Goal: Task Accomplishment & Management: Use online tool/utility

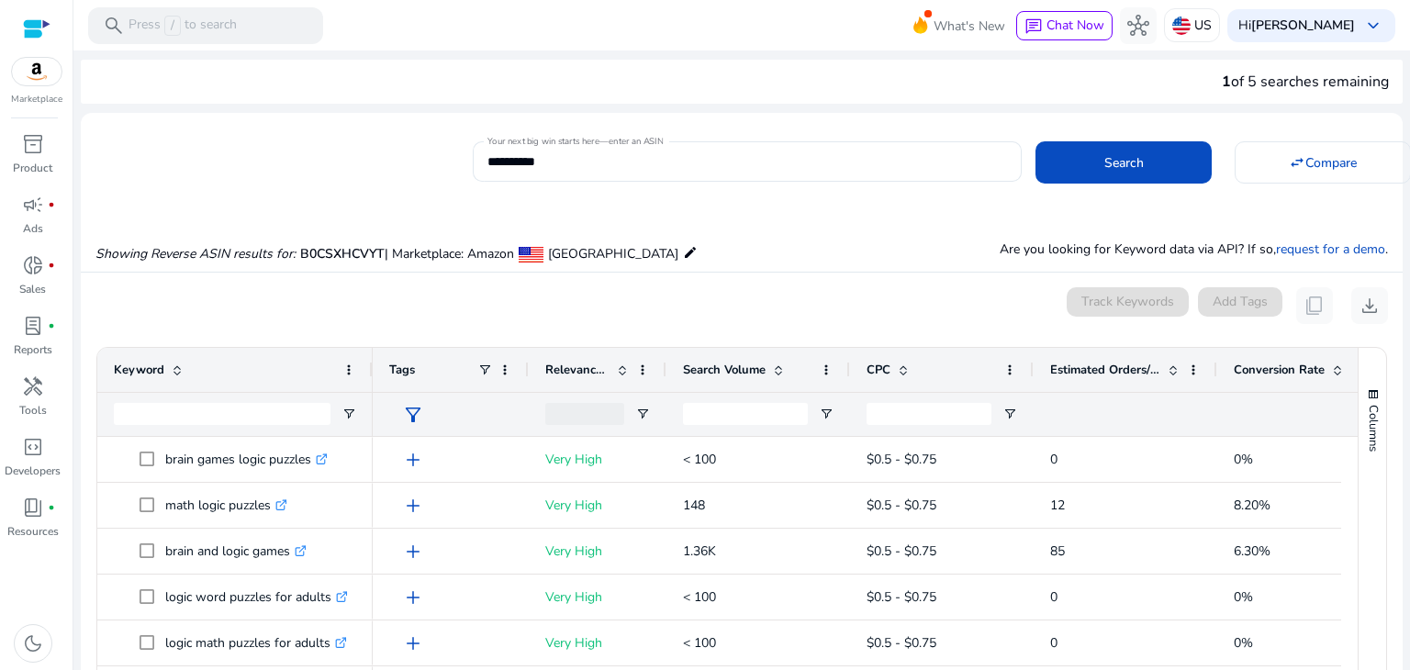
scroll to position [196, 0]
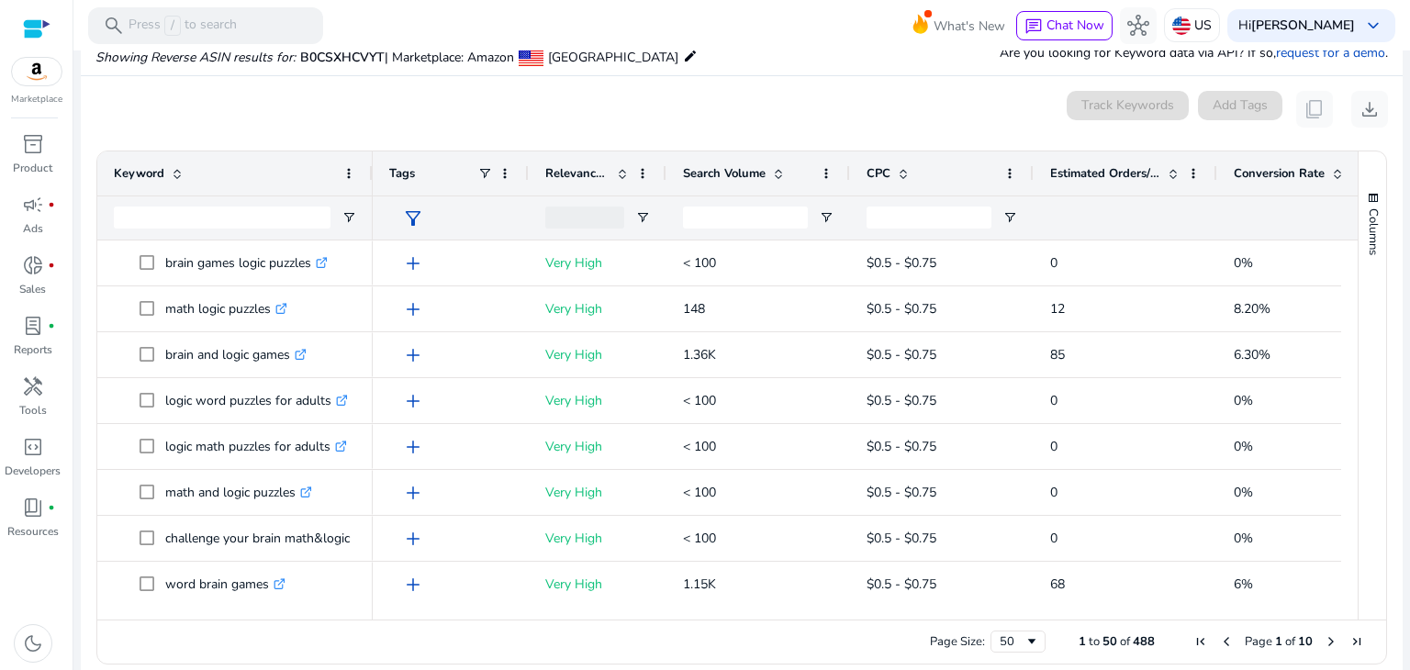
drag, startPoint x: 0, startPoint y: 0, endPoint x: 334, endPoint y: 121, distance: 355.5
click at [334, 121] on div "0 keyword(s) selected Track Keywords Add Tags content_copy download" at bounding box center [741, 109] width 1293 height 37
drag, startPoint x: 1343, startPoint y: 262, endPoint x: 1337, endPoint y: 282, distance: 21.2
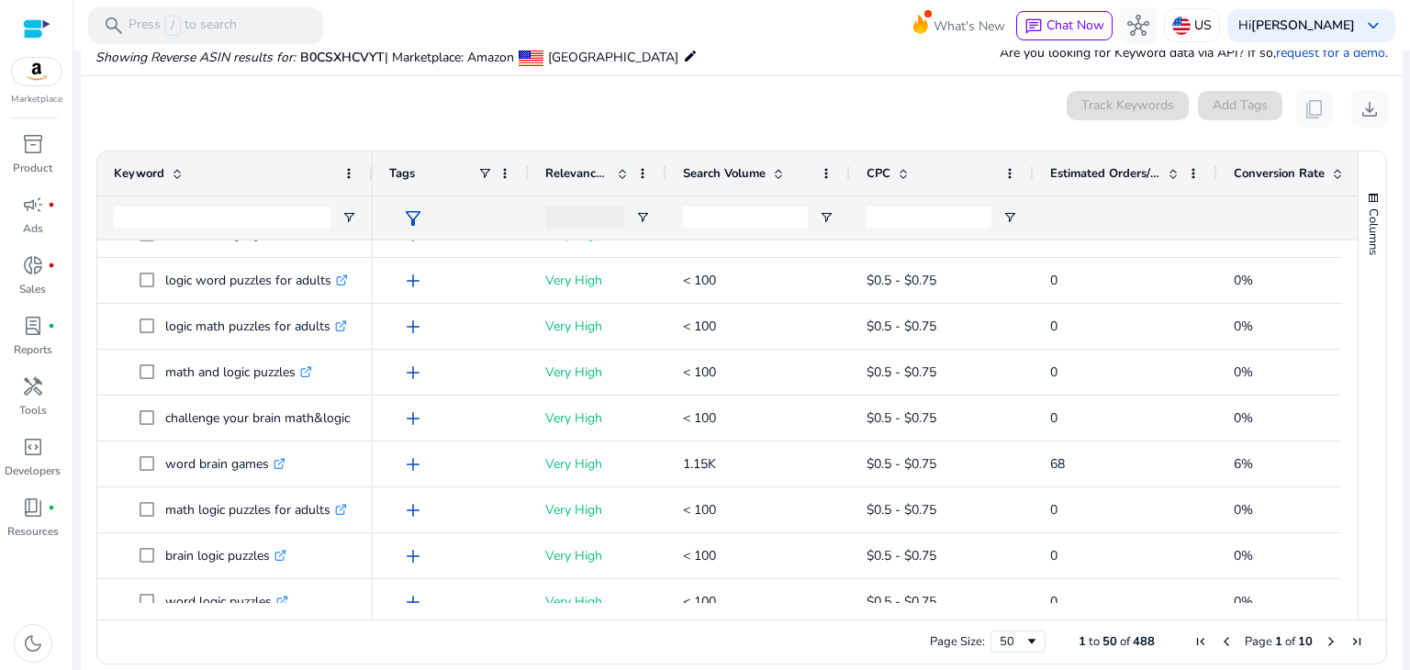
scroll to position [121, 0]
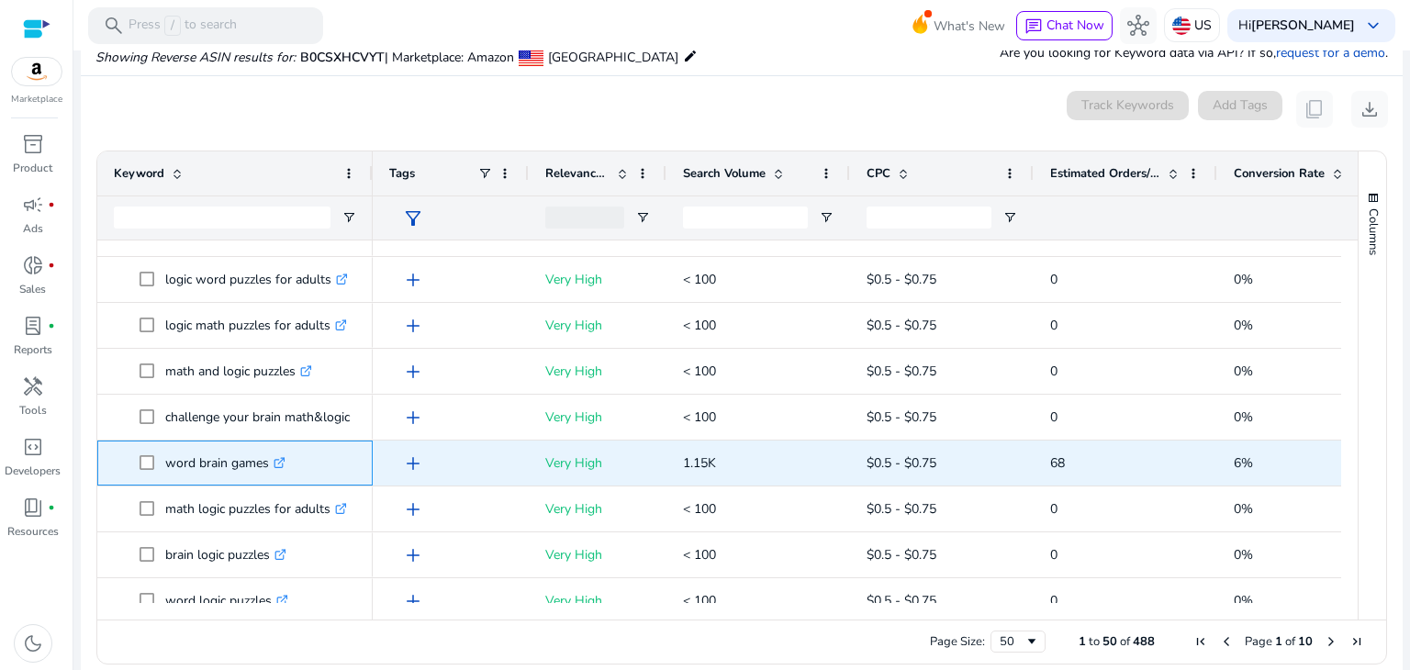
drag, startPoint x: 268, startPoint y: 460, endPoint x: 165, endPoint y: 471, distance: 103.4
click at [165, 471] on p "word brain games .st0{fill:#2c8af8}" at bounding box center [225, 463] width 120 height 38
copy p "word brain games"
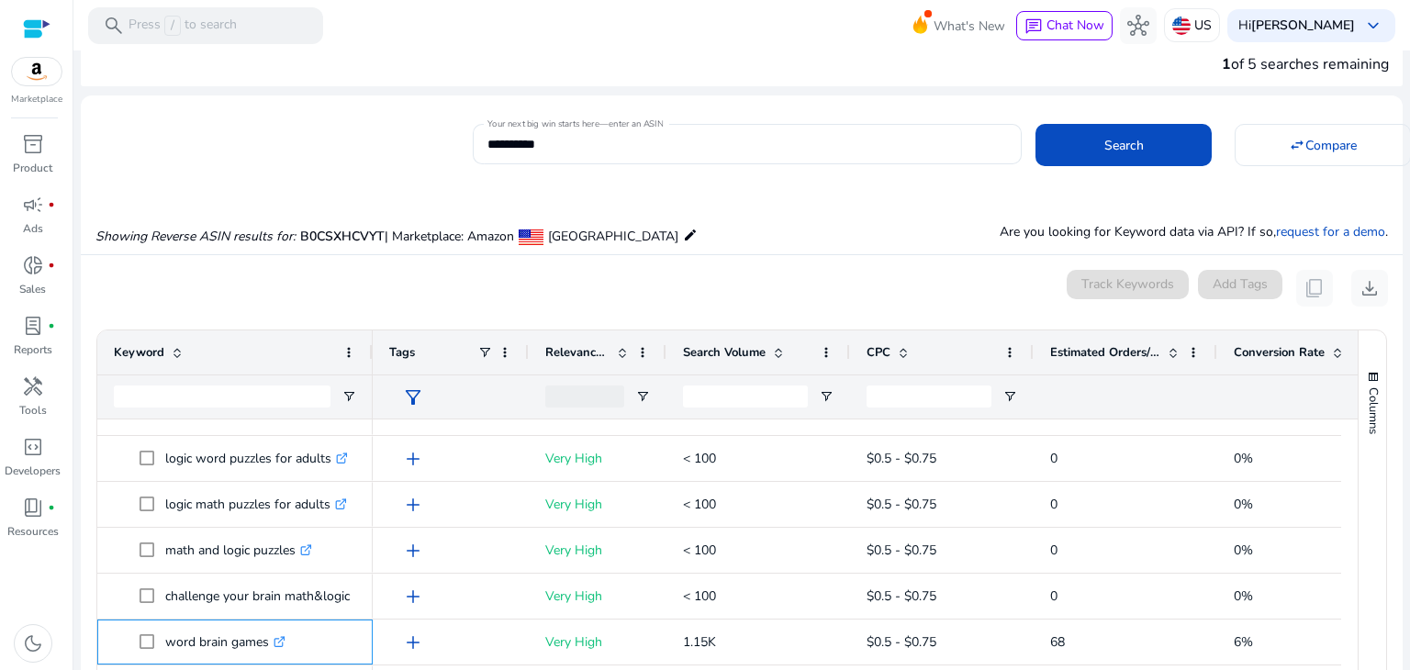
scroll to position [0, 0]
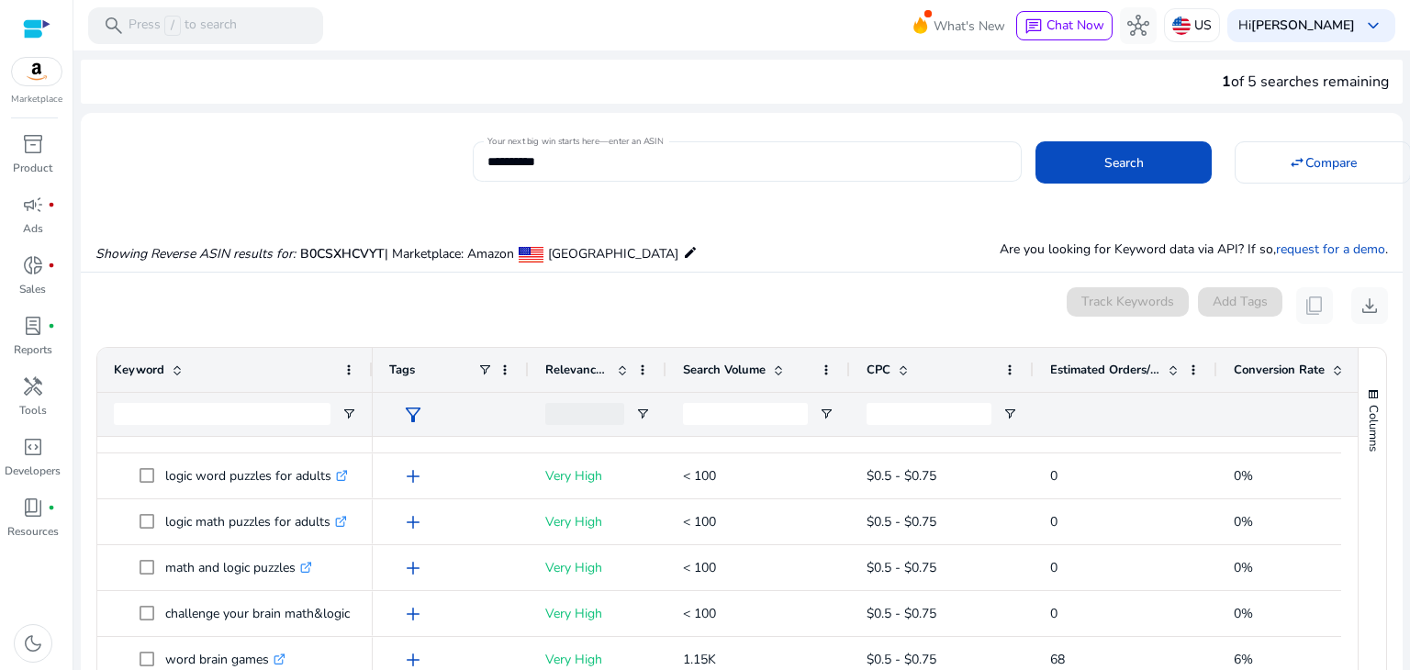
click at [672, 163] on input "**********" at bounding box center [748, 162] width 520 height 20
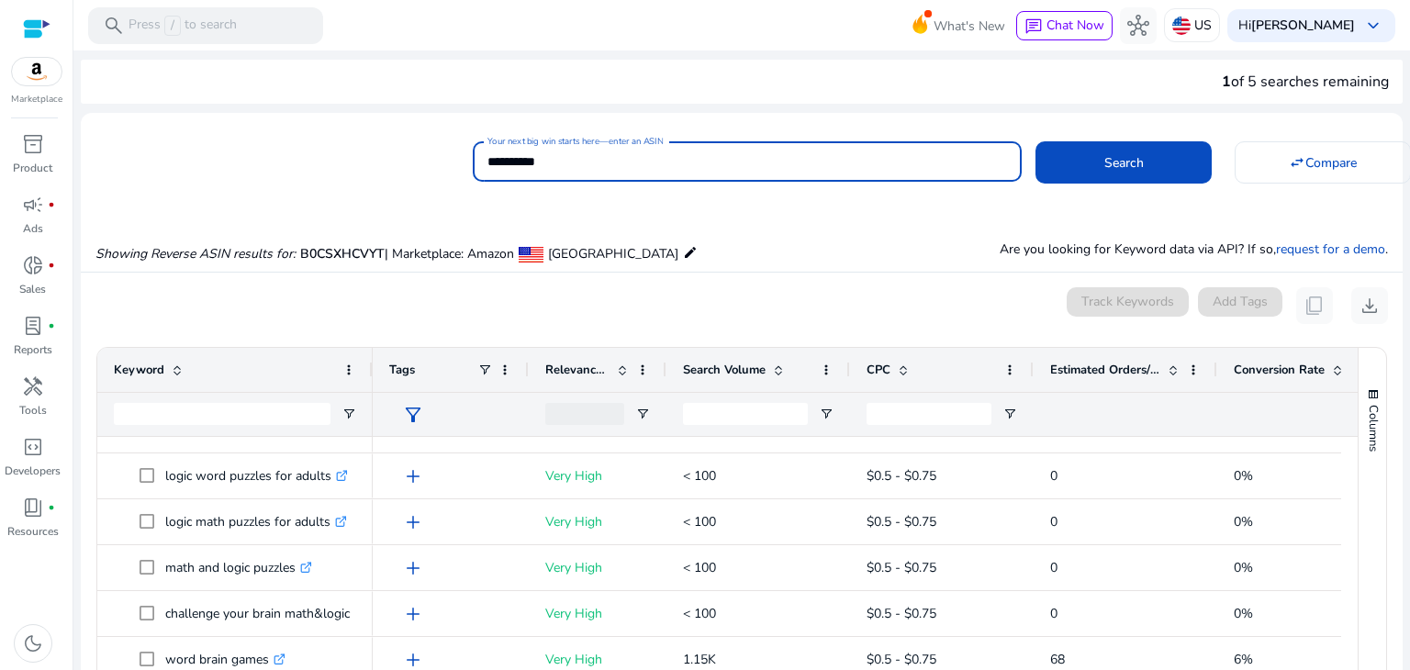
paste input
type input "**********"
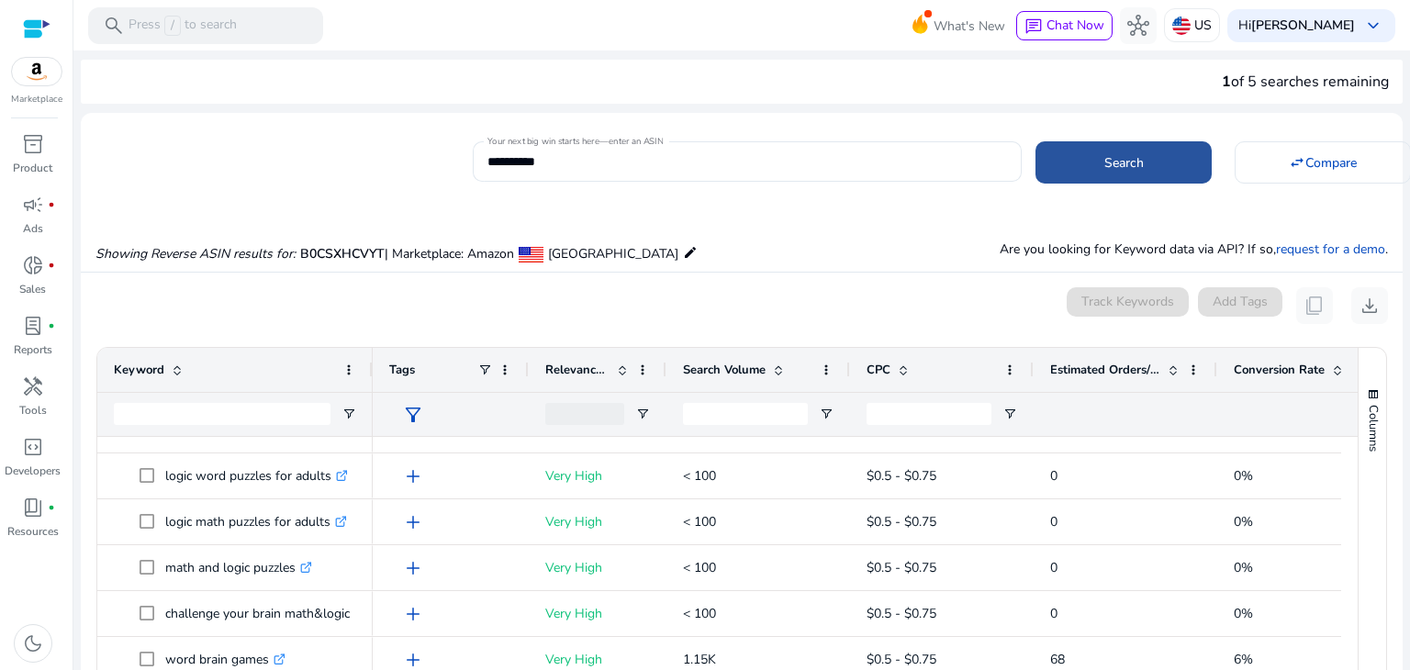
click at [1072, 167] on span at bounding box center [1124, 162] width 176 height 44
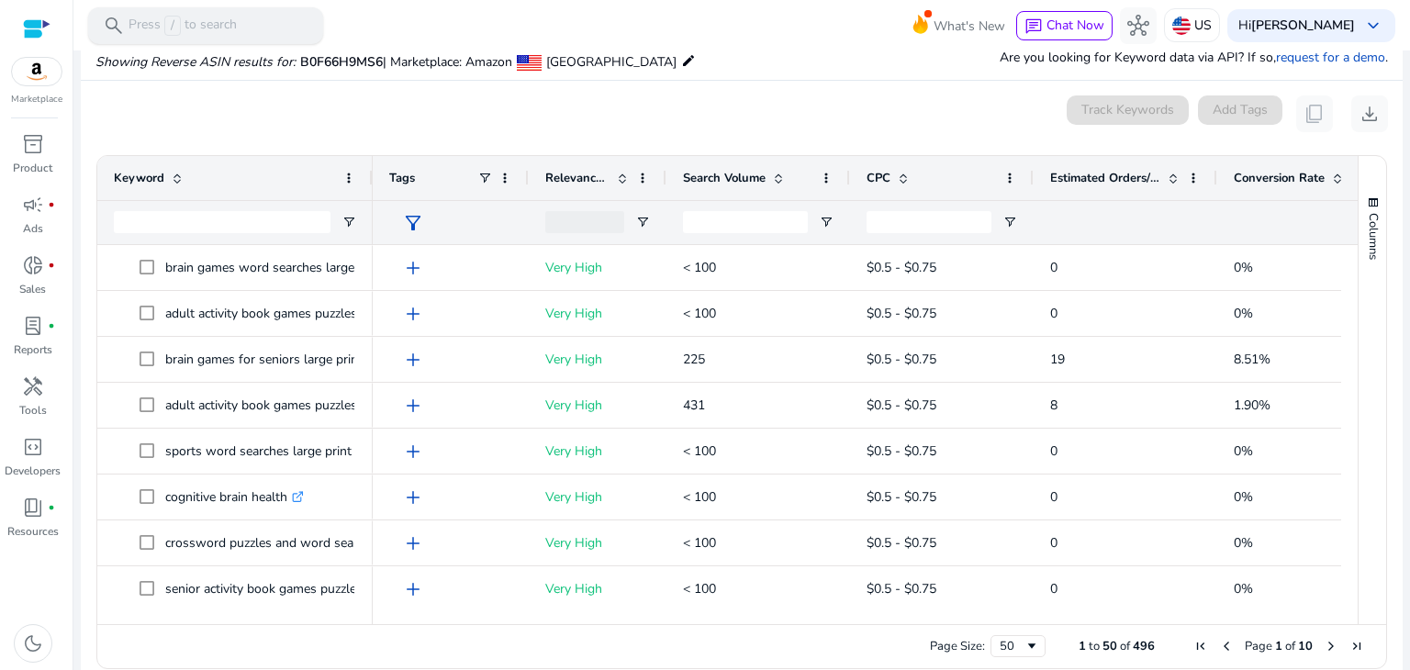
scroll to position [196, 0]
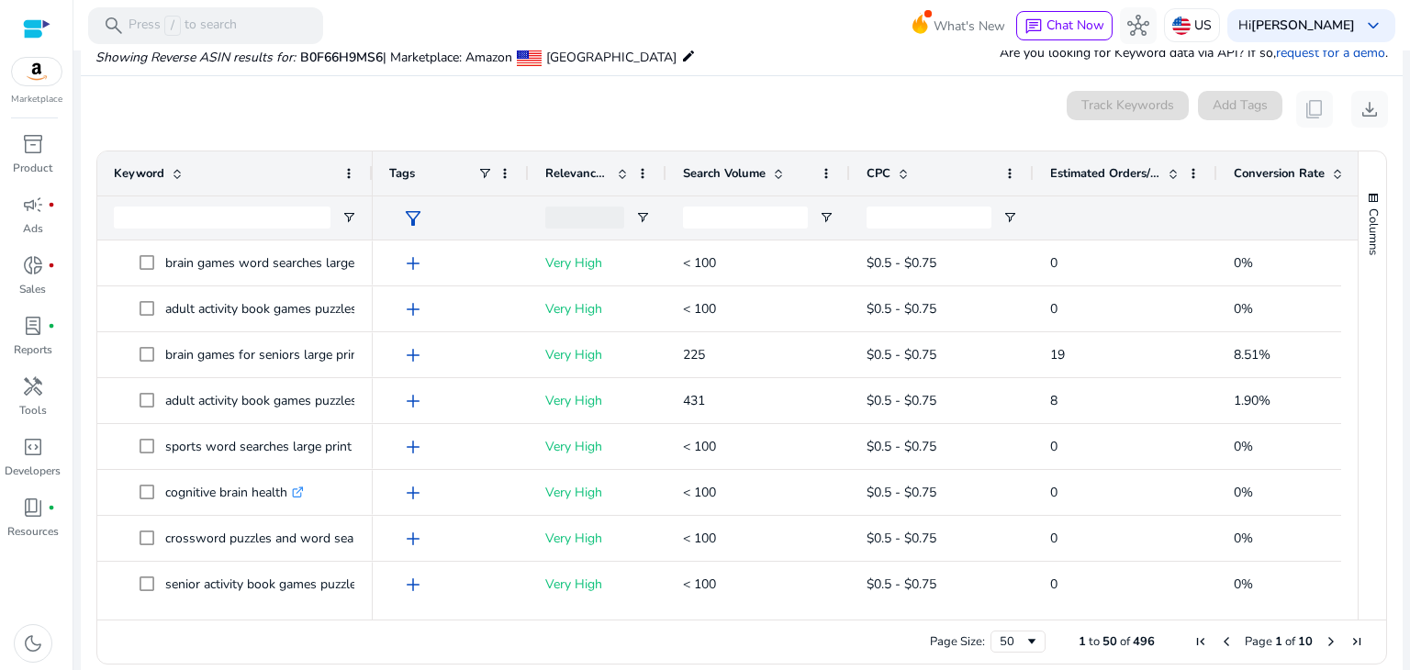
click at [1276, 174] on span "Conversion Rate" at bounding box center [1279, 173] width 91 height 17
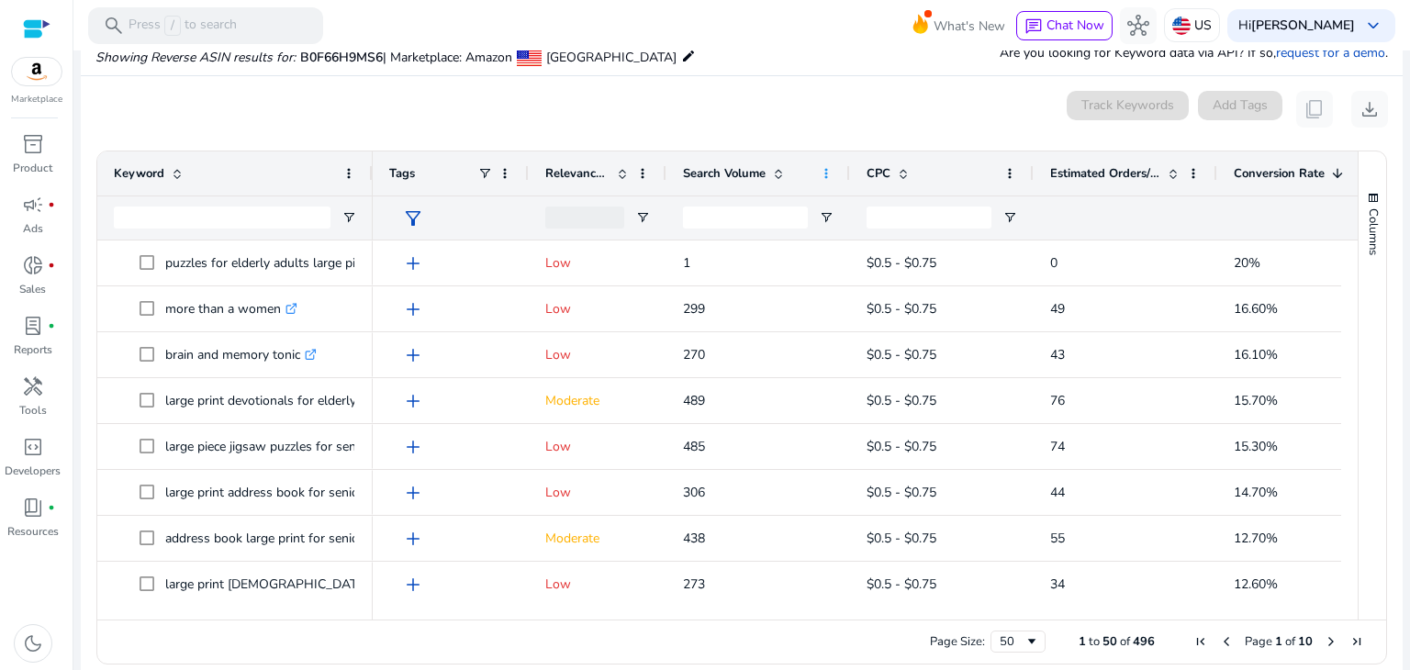
click at [827, 176] on span at bounding box center [826, 173] width 15 height 15
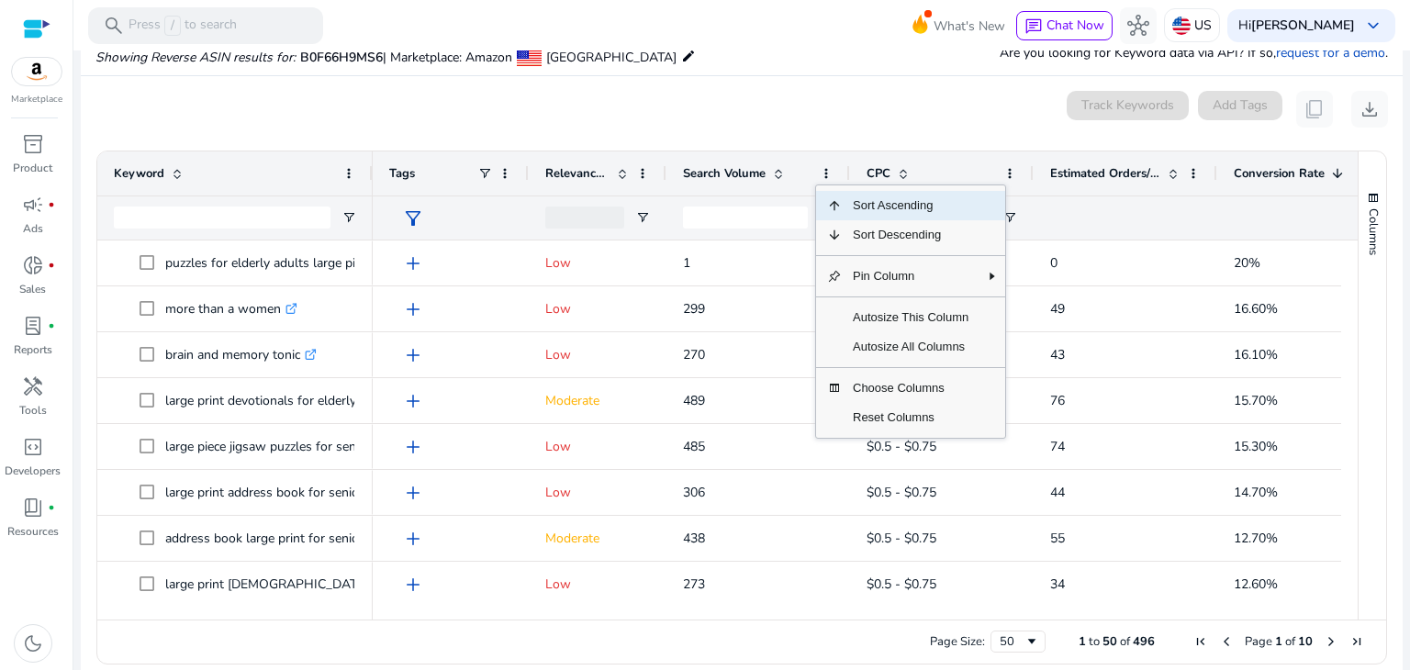
click at [838, 126] on div "0 keyword(s) selected Track Keywords Add Tags content_copy download" at bounding box center [741, 109] width 1293 height 37
